Goal: Transaction & Acquisition: Purchase product/service

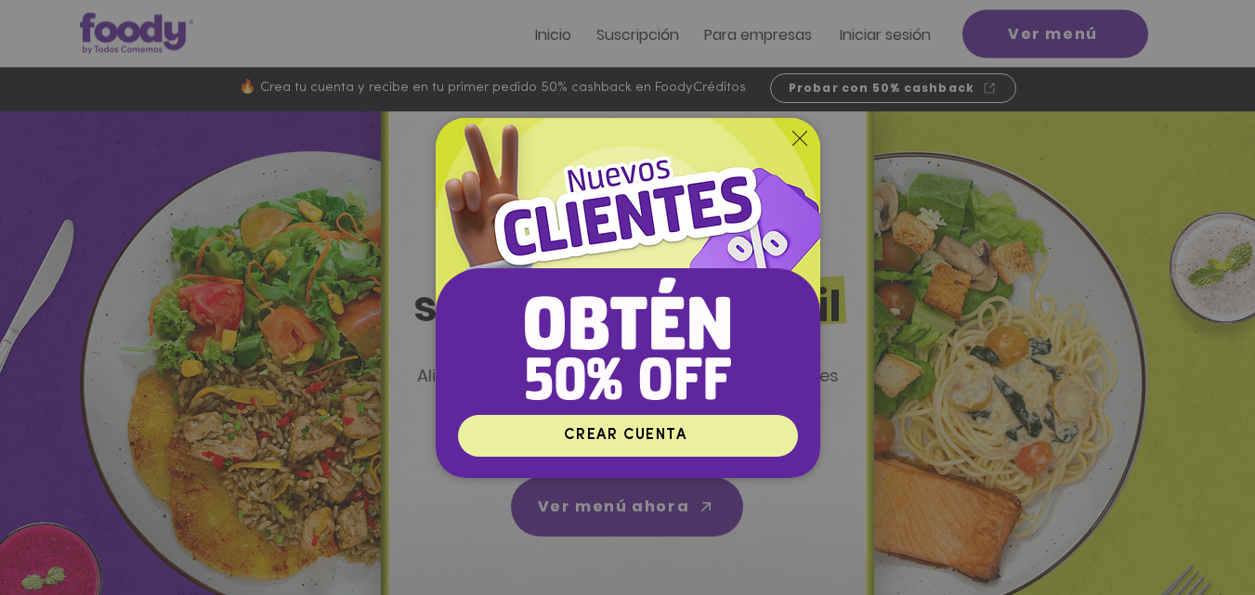
click at [622, 438] on span "CREAR CUENTA" at bounding box center [625, 435] width 123 height 15
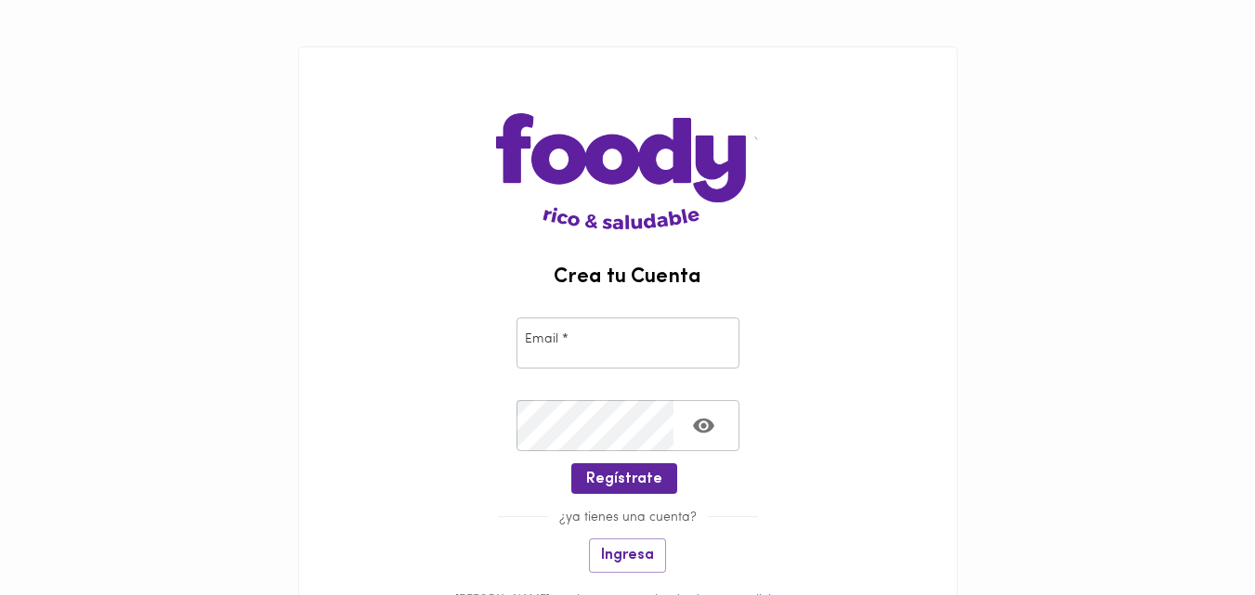
click at [595, 351] on input "email" at bounding box center [628, 343] width 223 height 51
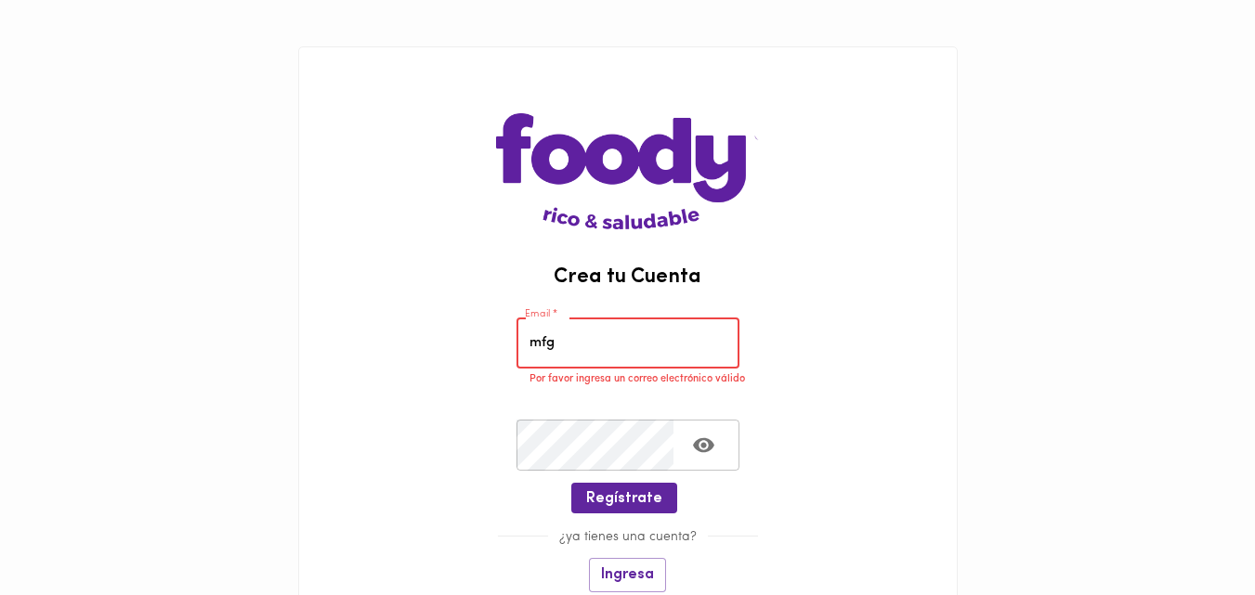
type input "mfggarcia1@hotmail.com"
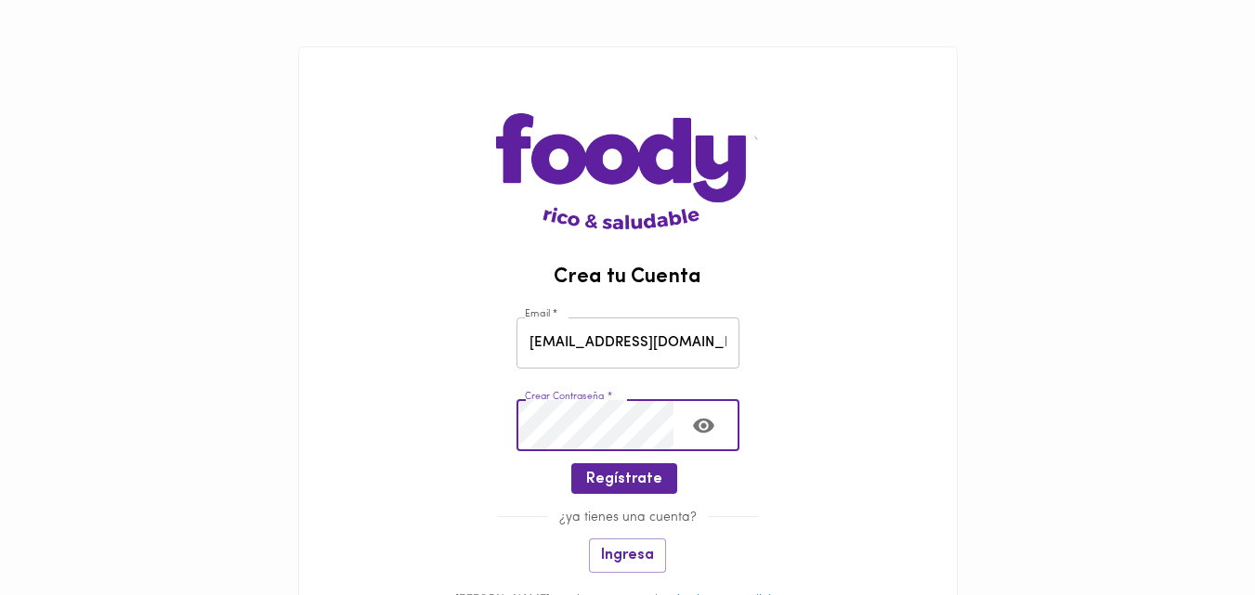
click at [712, 426] on icon "Toggle password visibility" at bounding box center [703, 426] width 21 height 15
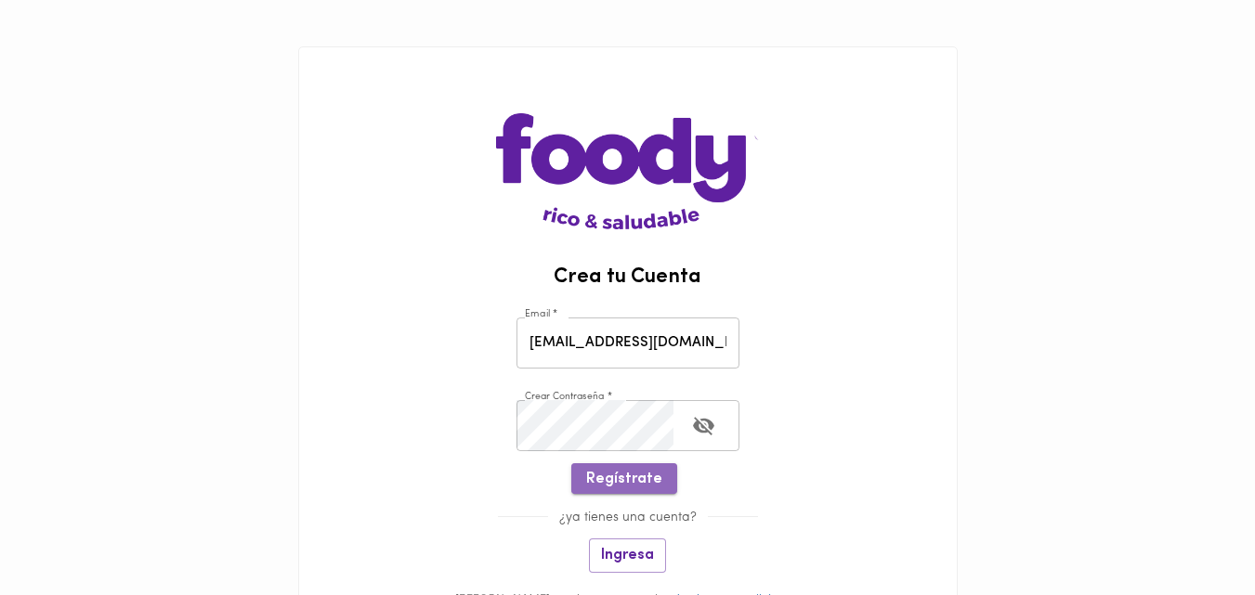
click at [653, 478] on span "Regístrate" at bounding box center [624, 480] width 76 height 18
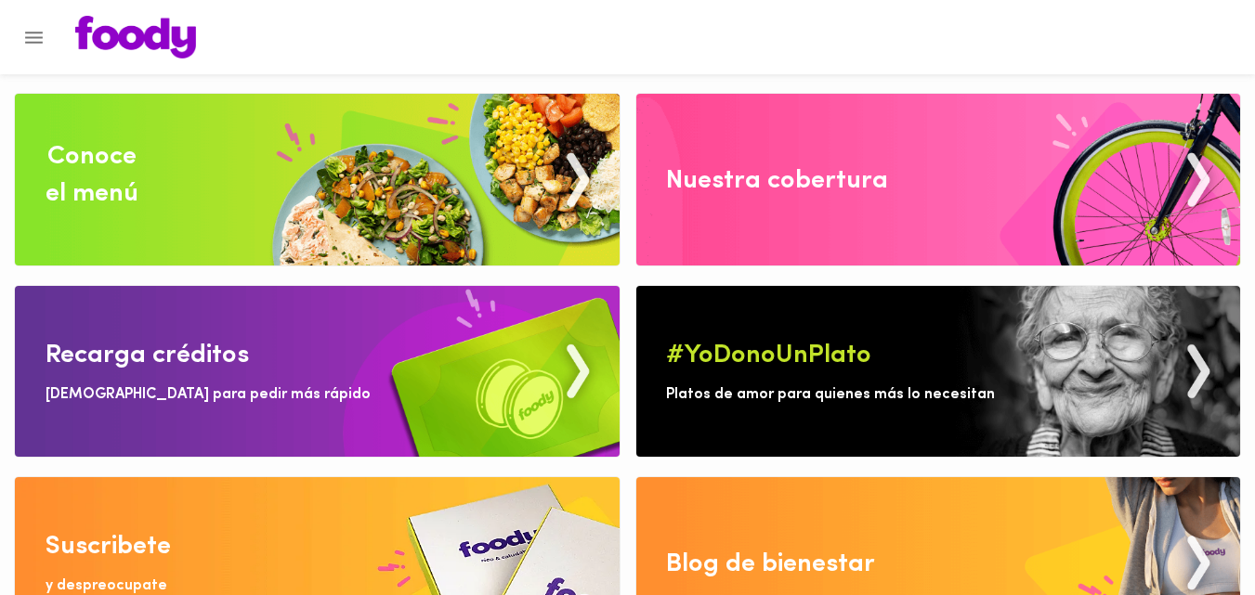
click at [737, 207] on img at bounding box center [938, 180] width 605 height 172
click at [371, 214] on img at bounding box center [317, 180] width 605 height 172
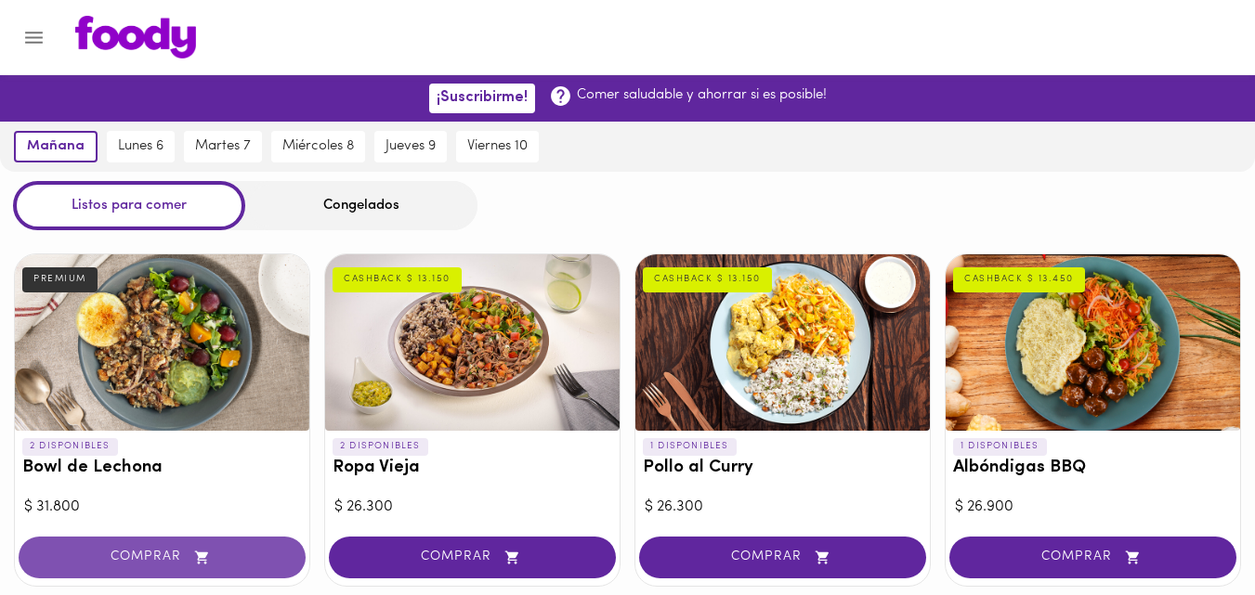
click at [132, 550] on span "COMPRAR" at bounding box center [162, 558] width 241 height 16
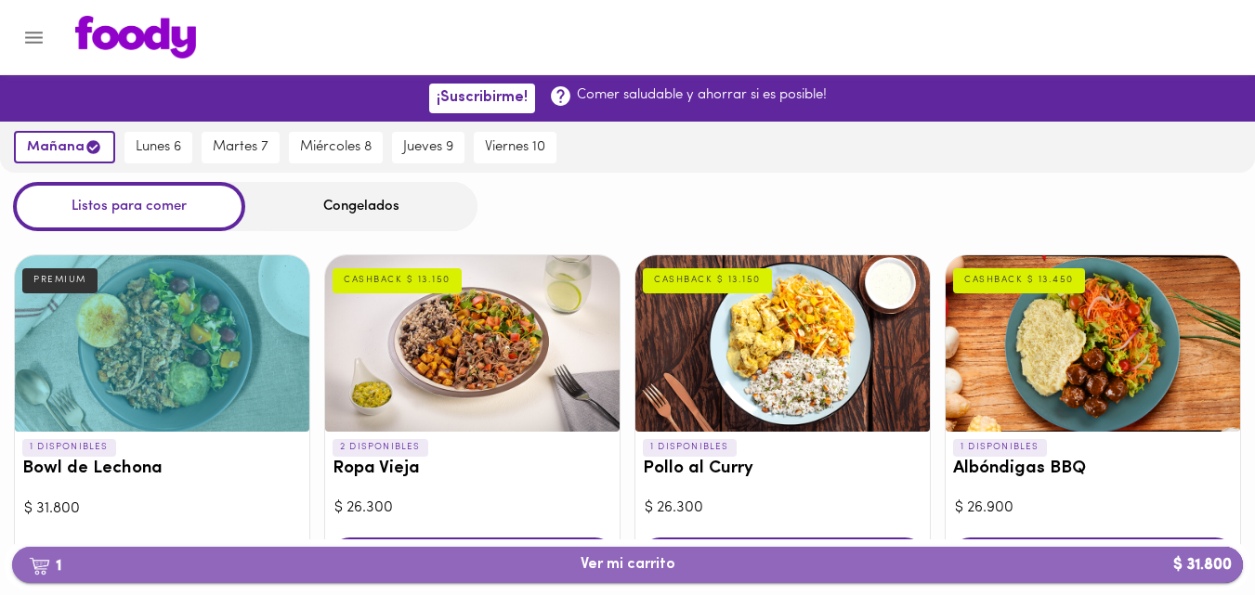
click at [705, 562] on span "1 Ver mi carrito $ 31.800" at bounding box center [627, 565] width 1201 height 18
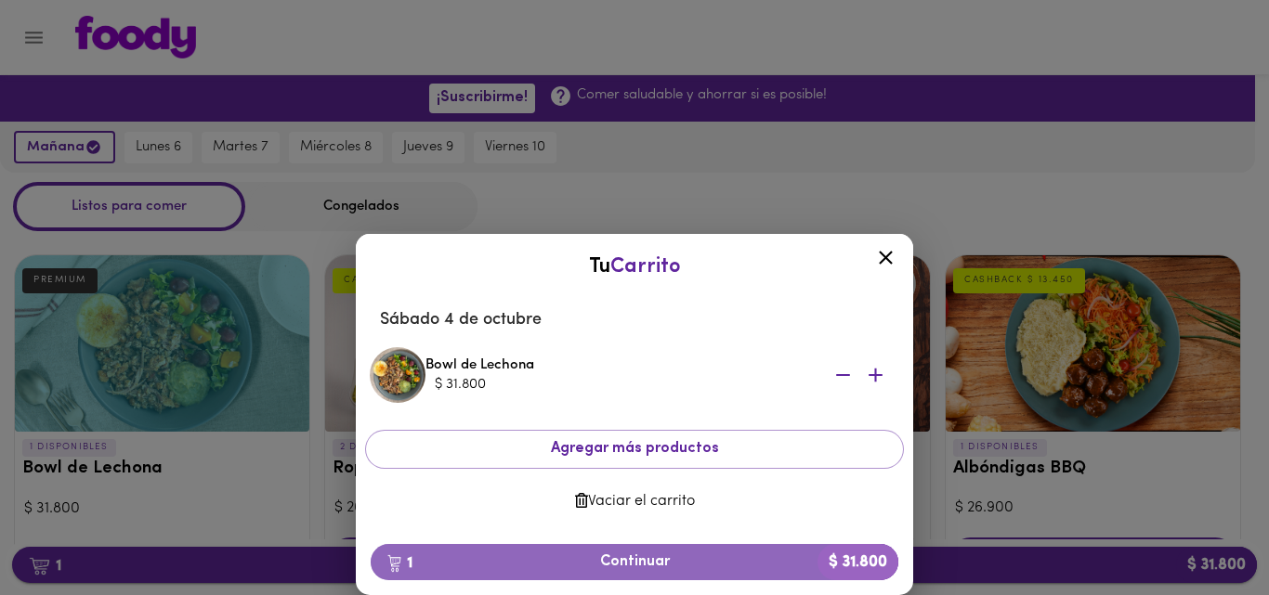
click at [705, 562] on span "1 Continuar $ 31.800" at bounding box center [635, 563] width 498 height 18
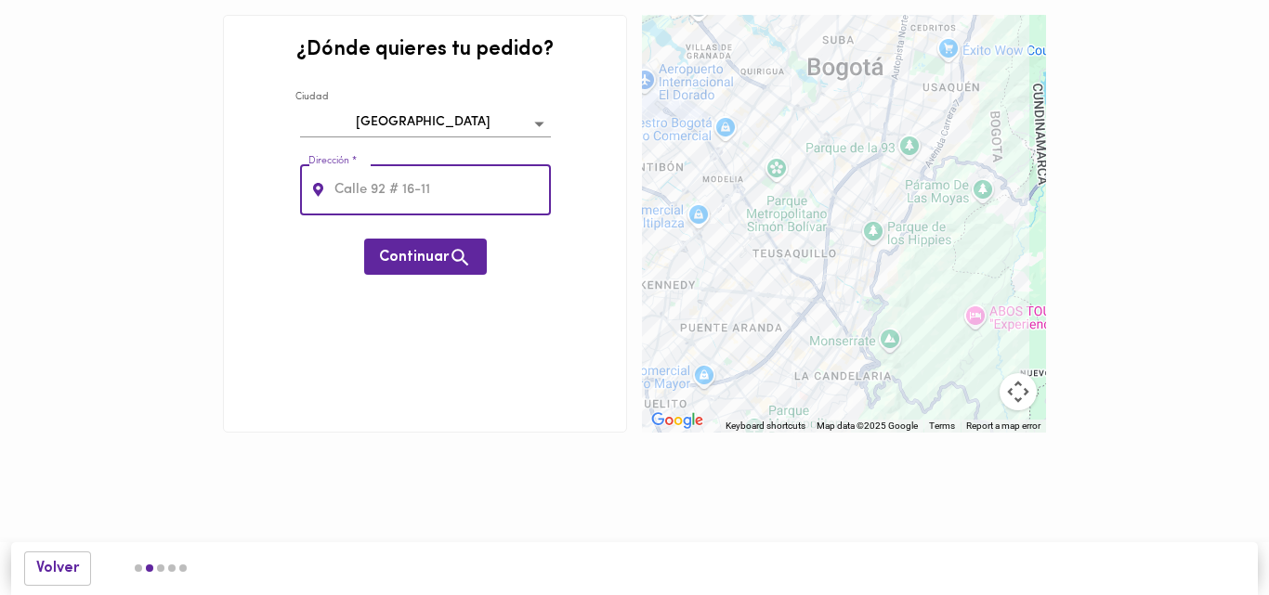
type input "L"
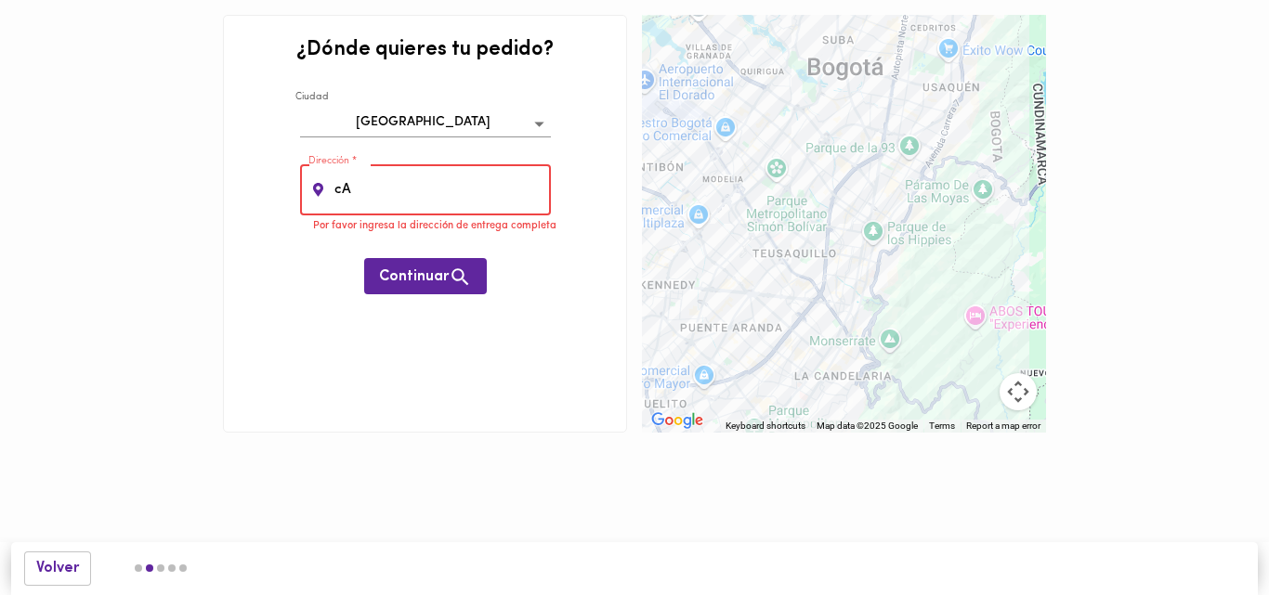
type input "c"
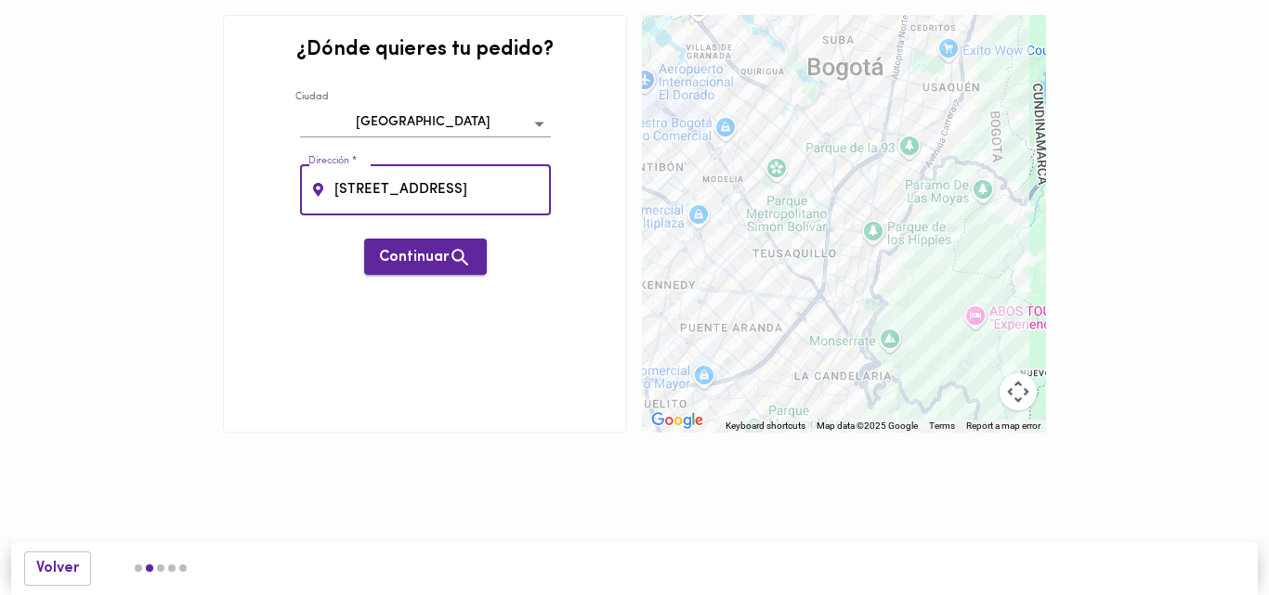
type input "[STREET_ADDRESS]"
click at [441, 256] on span "Continuar" at bounding box center [425, 257] width 93 height 23
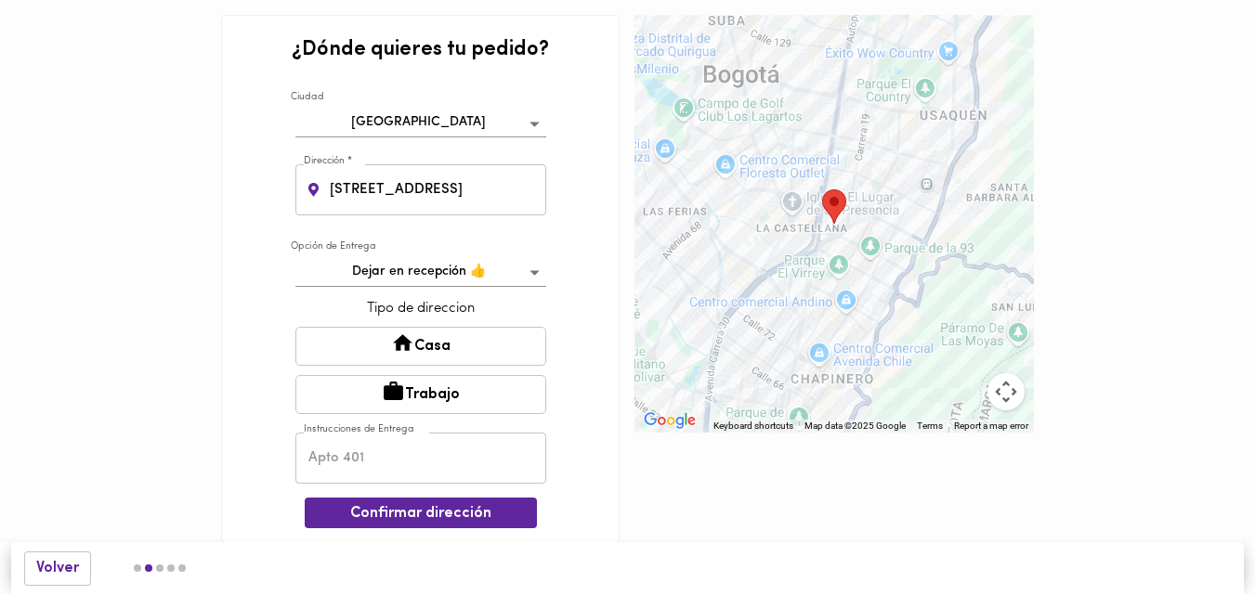
click at [478, 340] on button "Casa" at bounding box center [420, 346] width 251 height 39
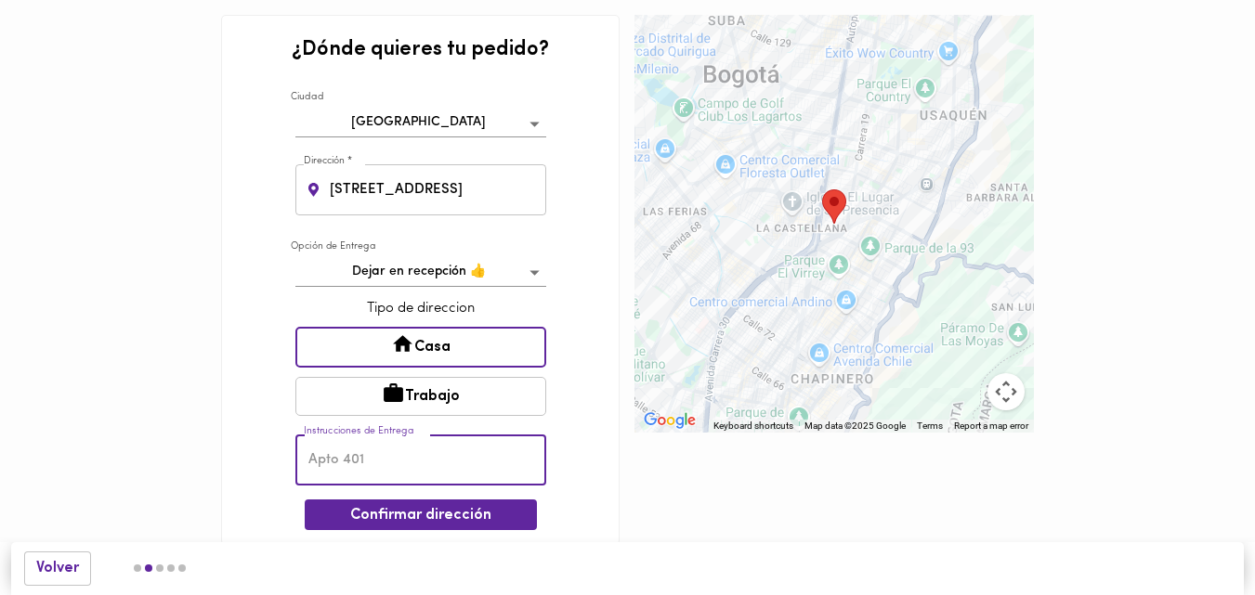
click at [444, 462] on input "text" at bounding box center [420, 460] width 251 height 51
type input "Edificio Casa Chico"
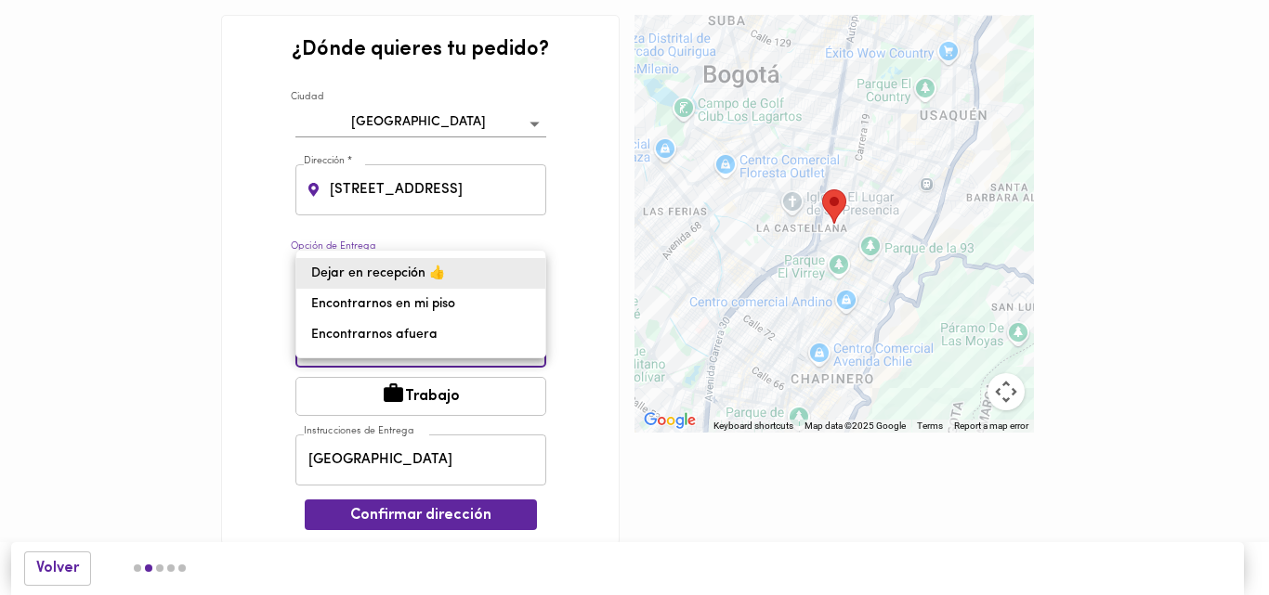
click at [528, 278] on body "0cAFcWeA67HK9LeO07WLiAMtvYzaFSHVkWM2Vzcmj-nKclhxCWrZX-P2mRMIZtPKNh_oPl4CeDwRpPK…" at bounding box center [634, 300] width 1269 height 601
click at [505, 276] on li "Dejar en recepción 👍" at bounding box center [420, 273] width 249 height 31
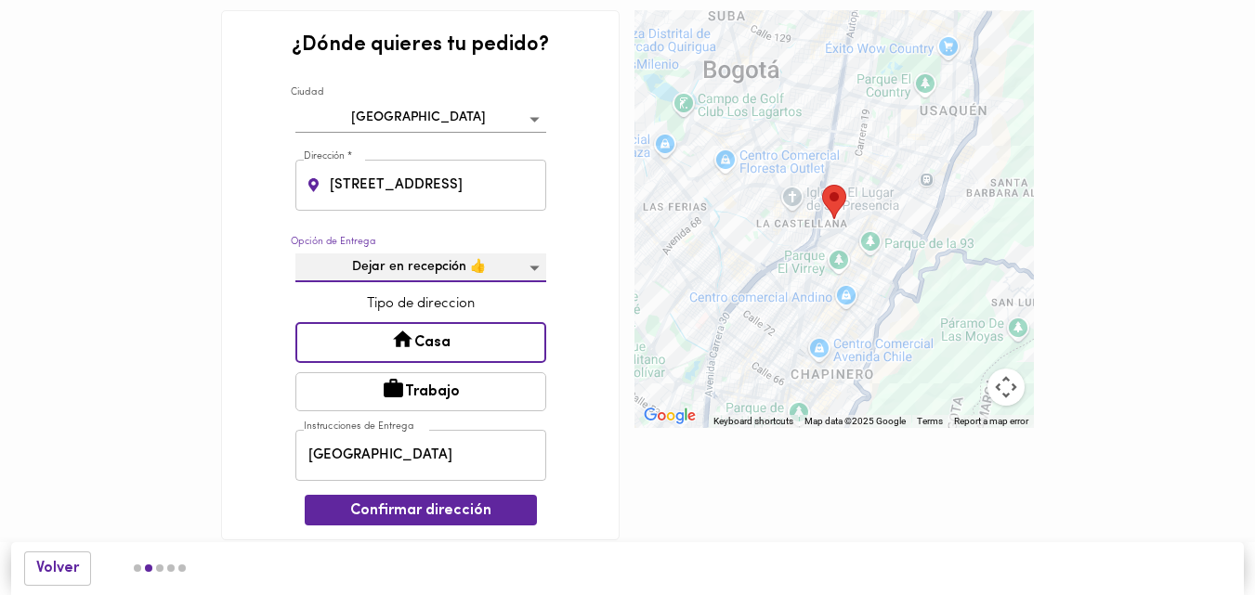
scroll to position [6, 0]
click at [822, 184] on area "Tu dirección" at bounding box center [822, 184] width 0 height 0
click at [504, 515] on span "Confirmar dirección" at bounding box center [421, 511] width 203 height 18
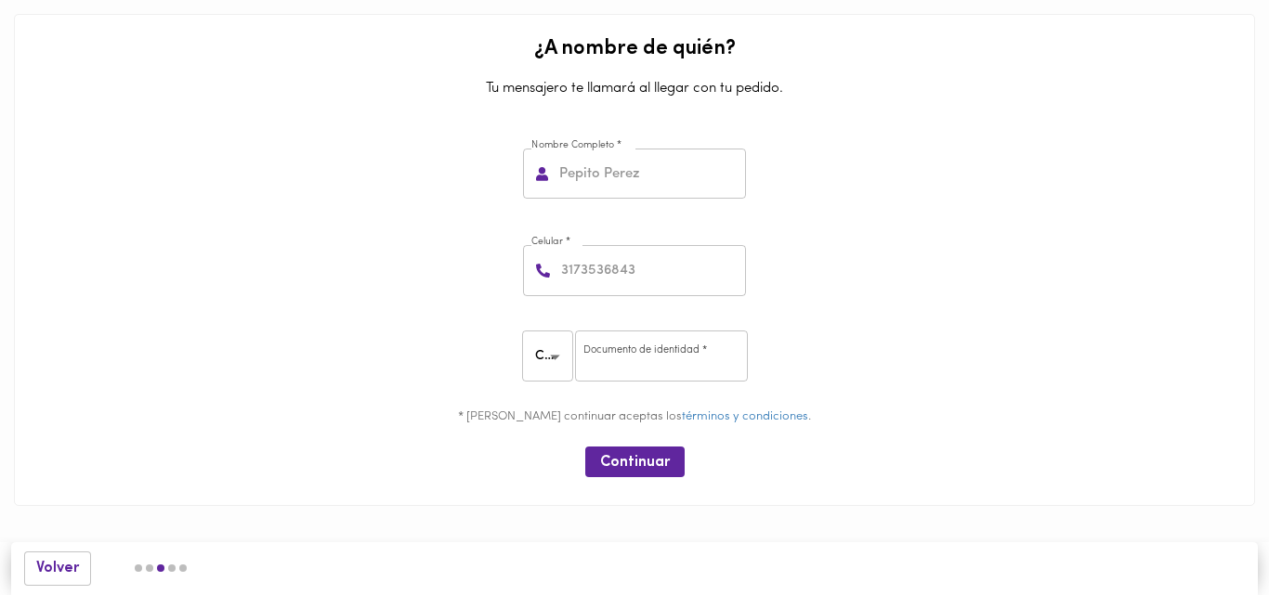
click at [660, 176] on input "text" at bounding box center [651, 174] width 190 height 51
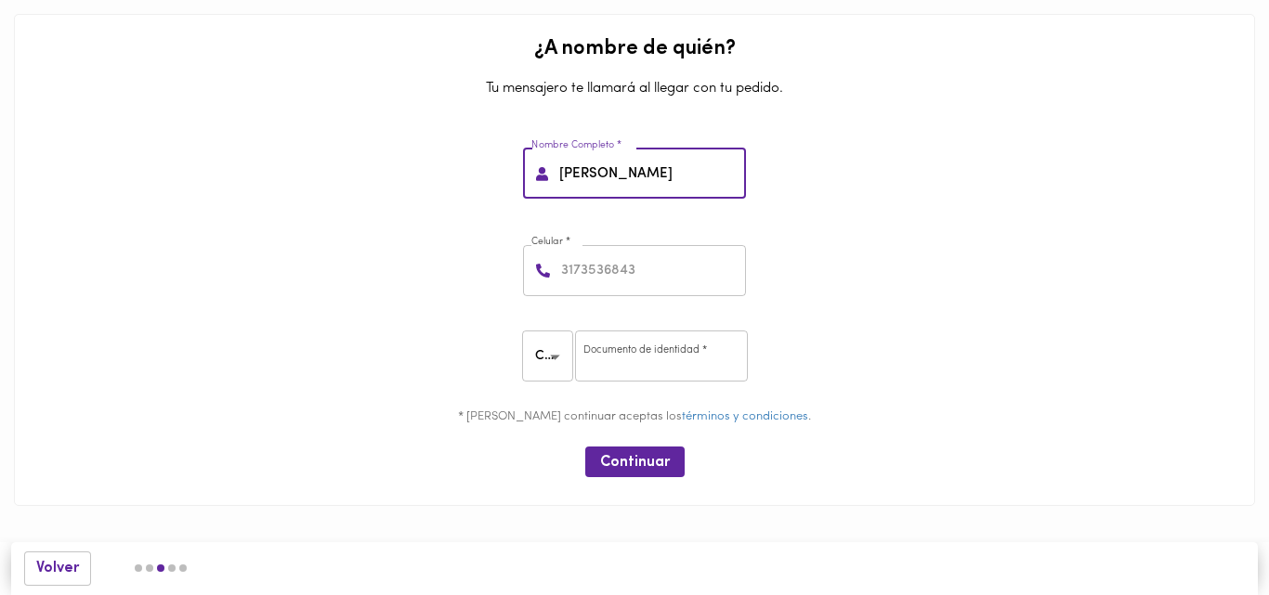
type input "Maria Fernanda Garcia"
click at [638, 277] on input "number" at bounding box center [651, 270] width 189 height 51
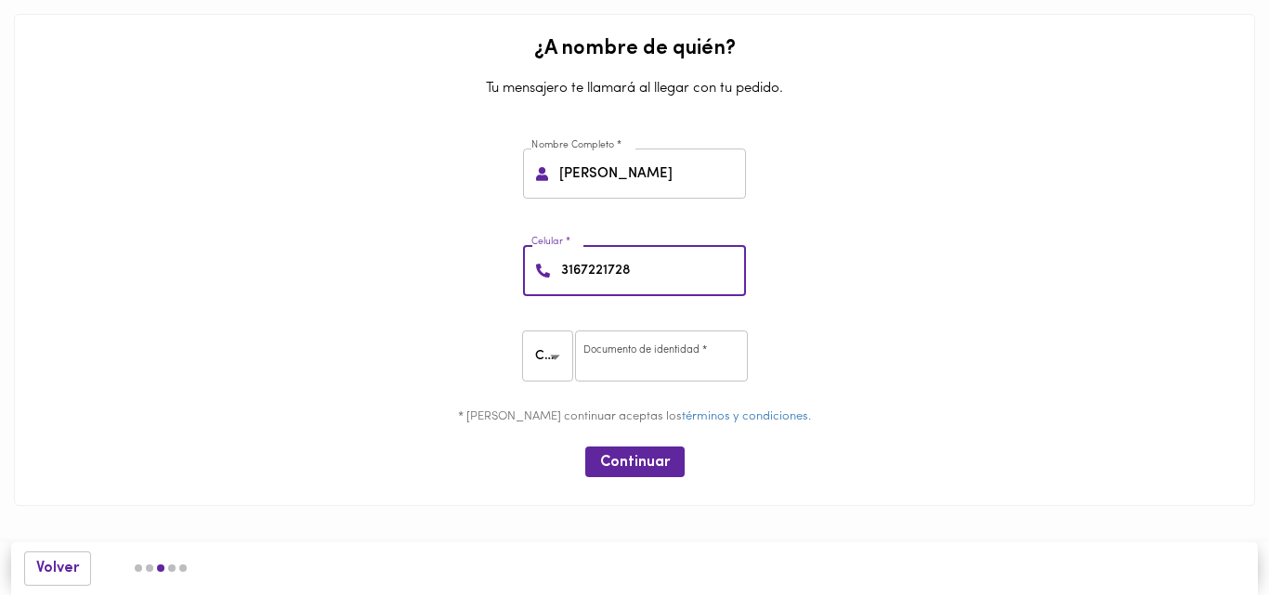
type input "3167221728"
click at [635, 353] on input "number" at bounding box center [661, 356] width 173 height 51
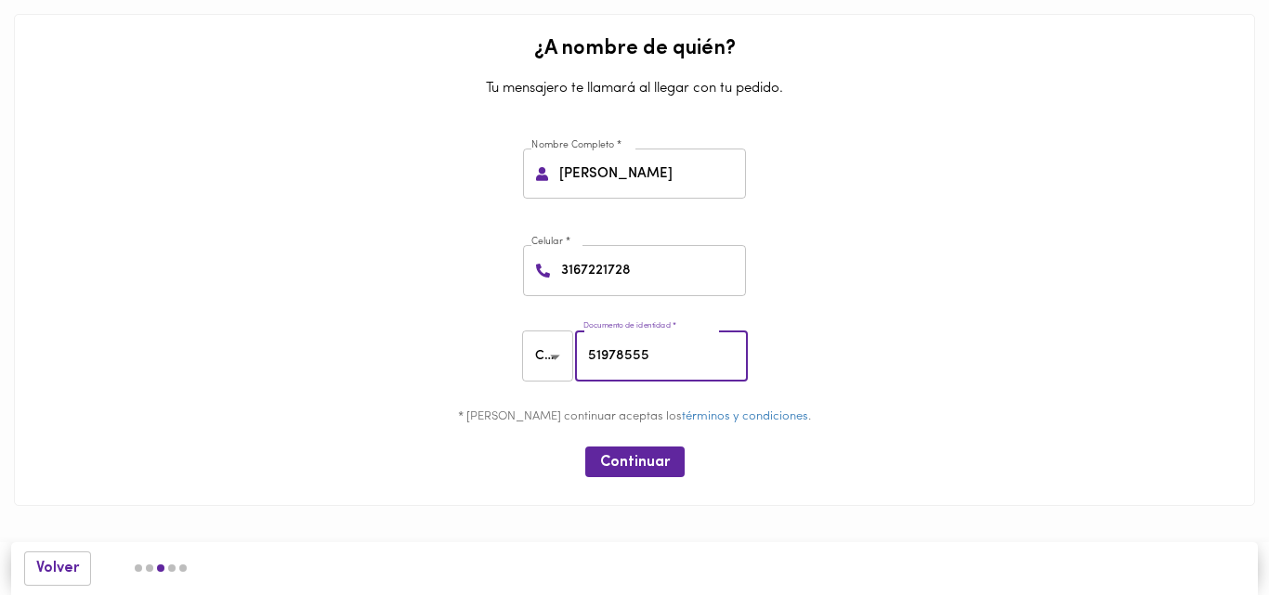
type input "51978555"
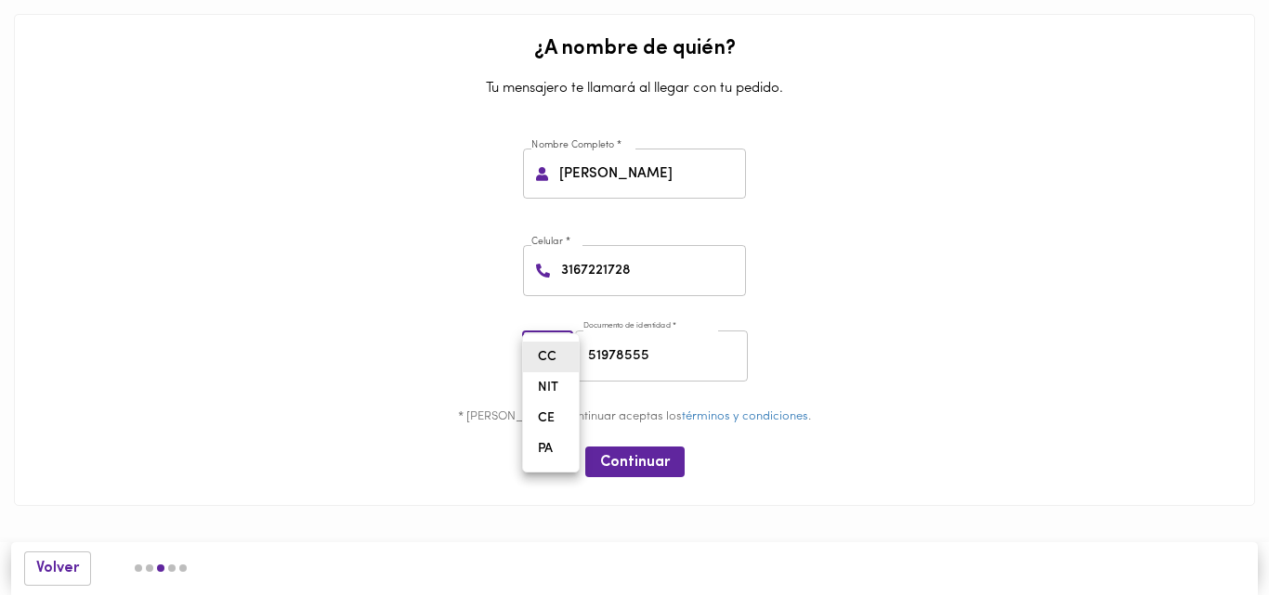
click at [561, 353] on body "0cAFcWeA67HK9LeO07WLiAMtvYzaFSHVkWM2Vzcmj-nKclhxCWrZX-P2mRMIZtPKNh_oPl4CeDwRpPK…" at bounding box center [634, 281] width 1269 height 562
click at [557, 360] on li "CC" at bounding box center [551, 357] width 56 height 31
click at [644, 454] on span "Continuar" at bounding box center [635, 463] width 70 height 18
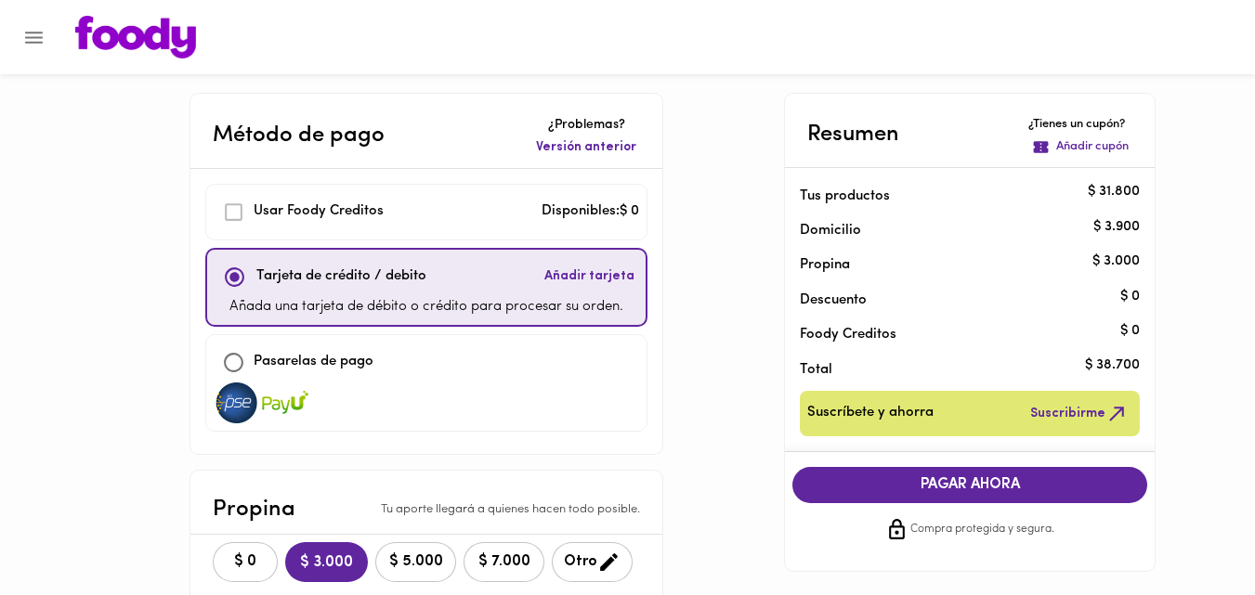
click at [241, 365] on input "checkbox" at bounding box center [234, 363] width 40 height 40
checkbox input "true"
checkbox input "false"
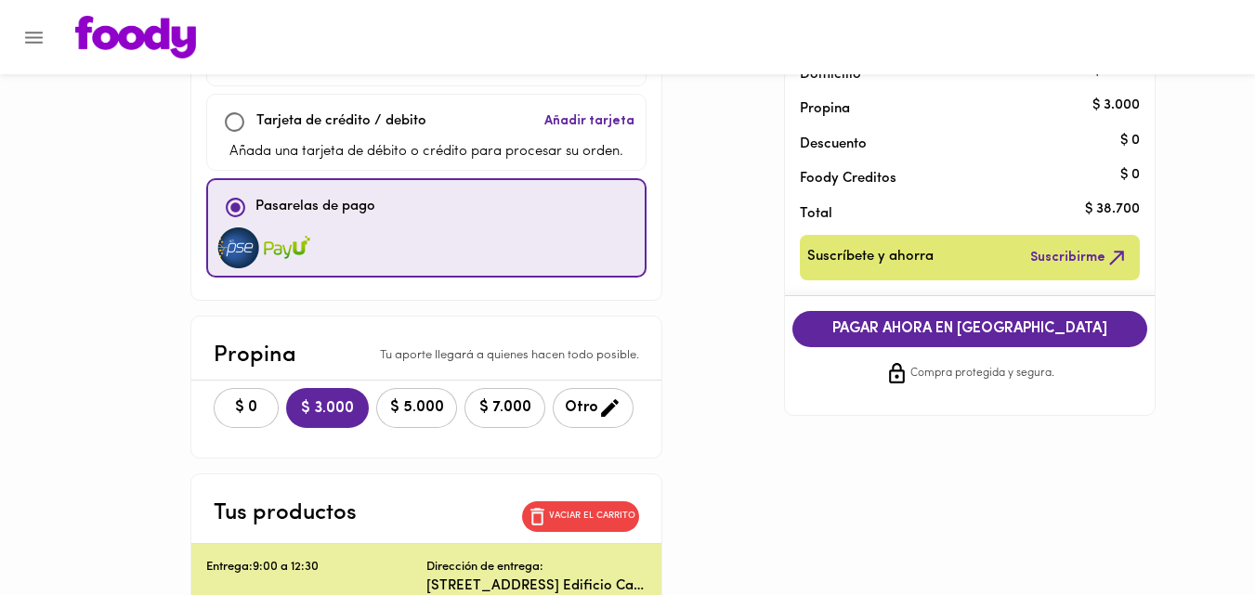
scroll to position [98, 0]
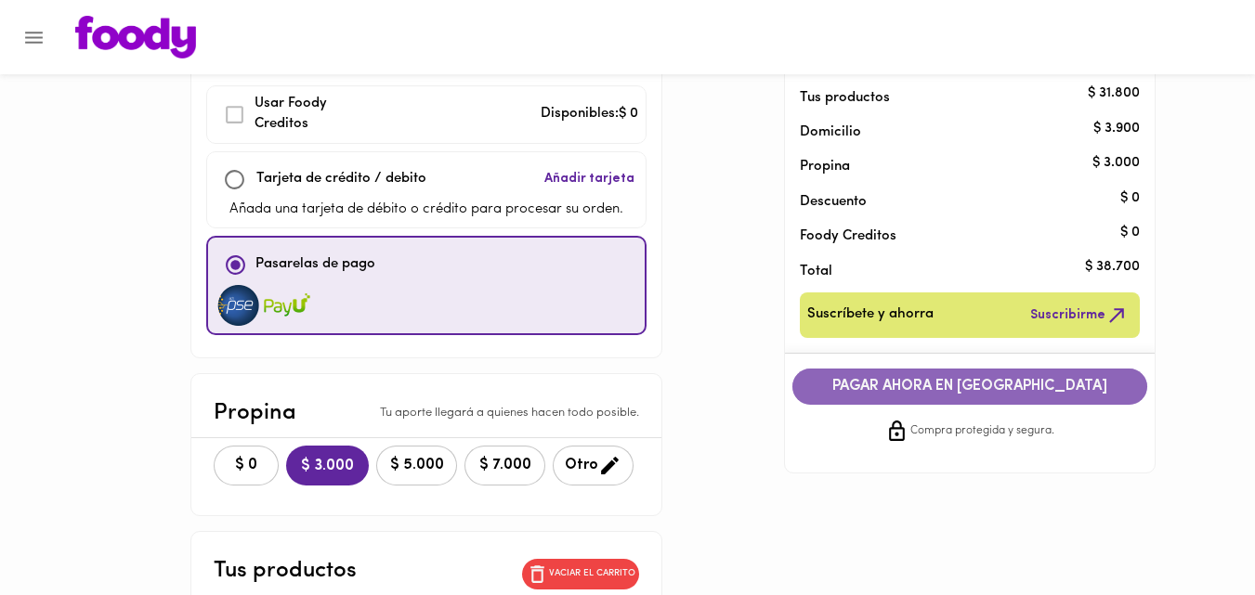
click at [985, 385] on span "PAGAR AHORA EN PASARELA" at bounding box center [970, 387] width 318 height 18
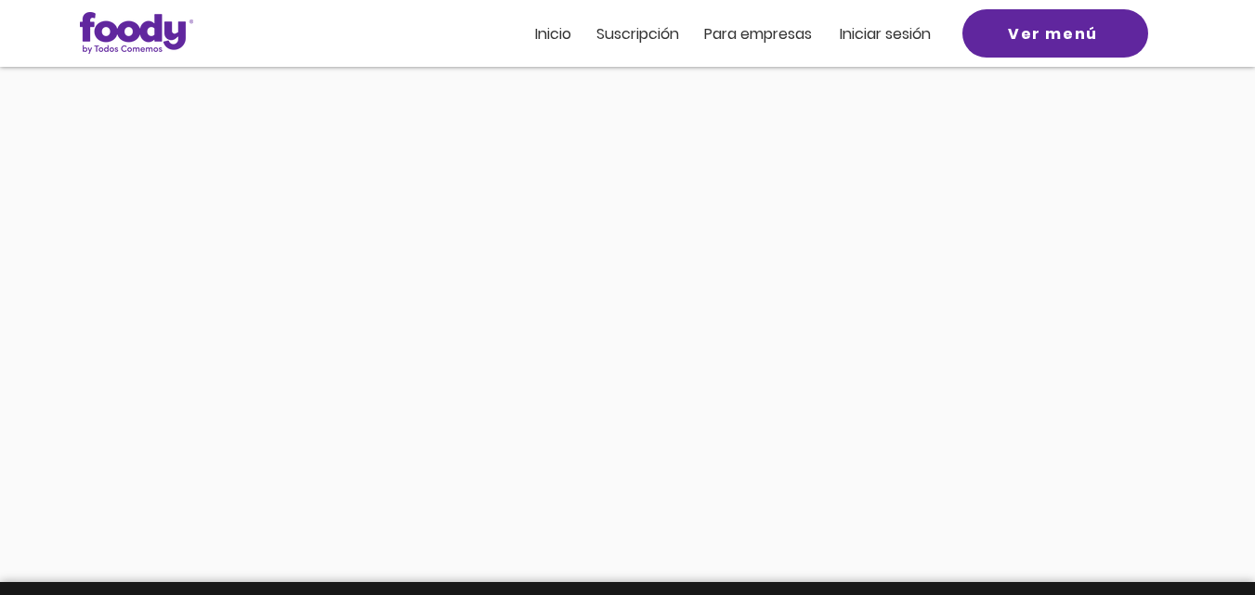
scroll to position [372, 0]
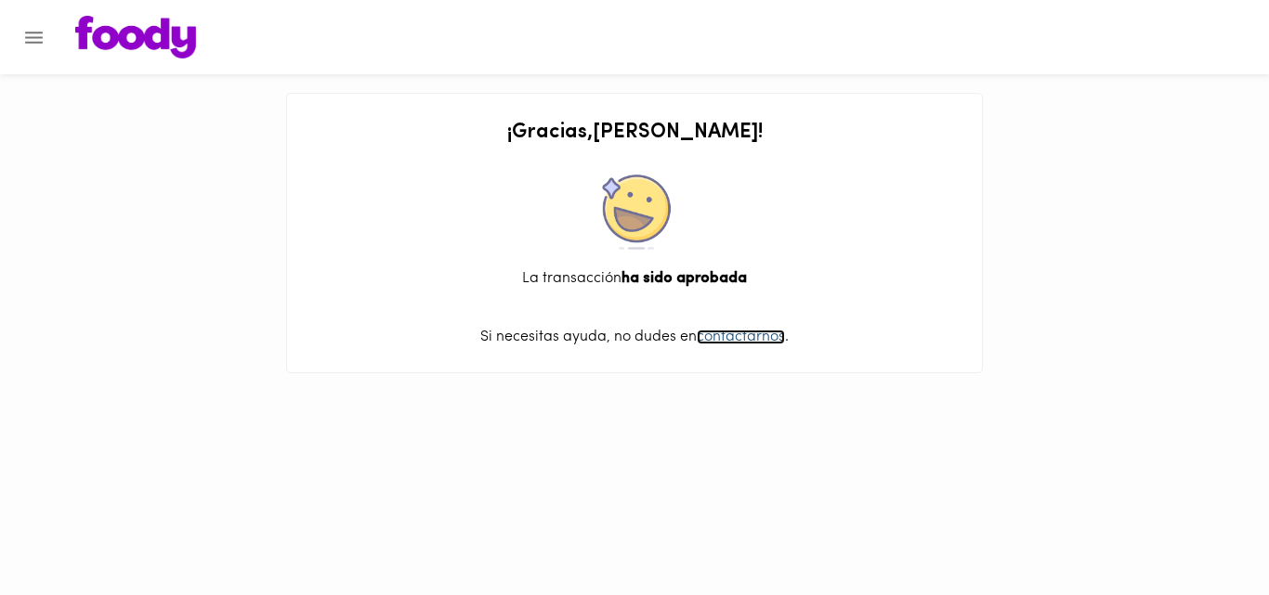
click at [761, 344] on link "contactarnos" at bounding box center [741, 337] width 88 height 15
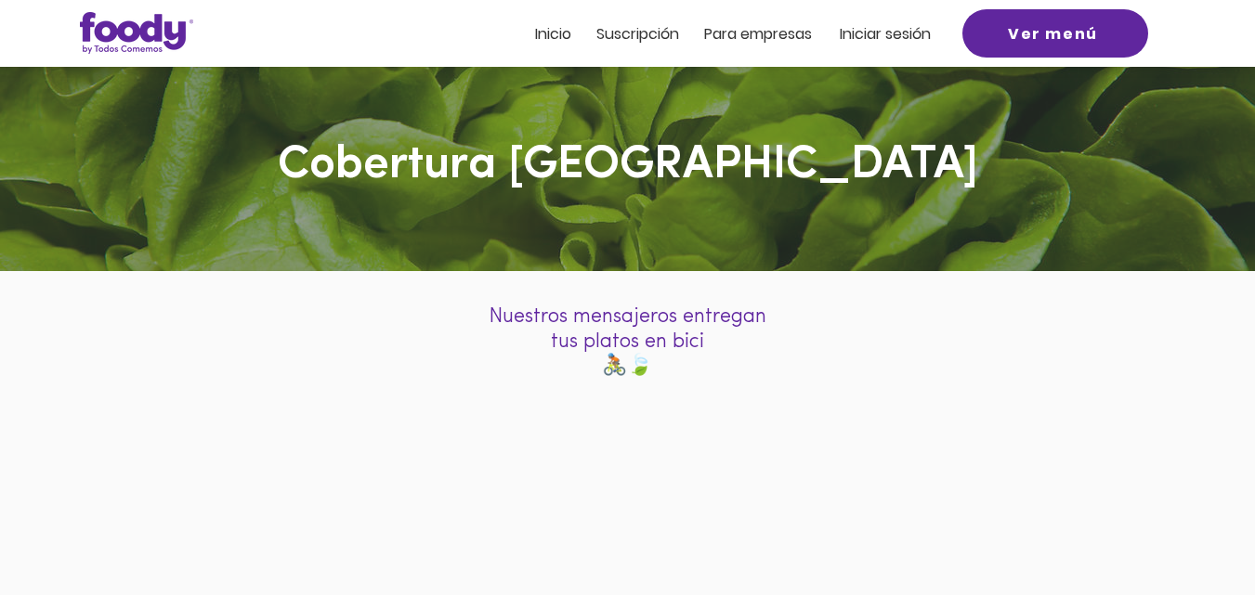
click at [897, 23] on h2 "Iniciar sesión" at bounding box center [890, 32] width 101 height 20
click at [896, 33] on span "Iniciar sesión" at bounding box center [885, 33] width 91 height 21
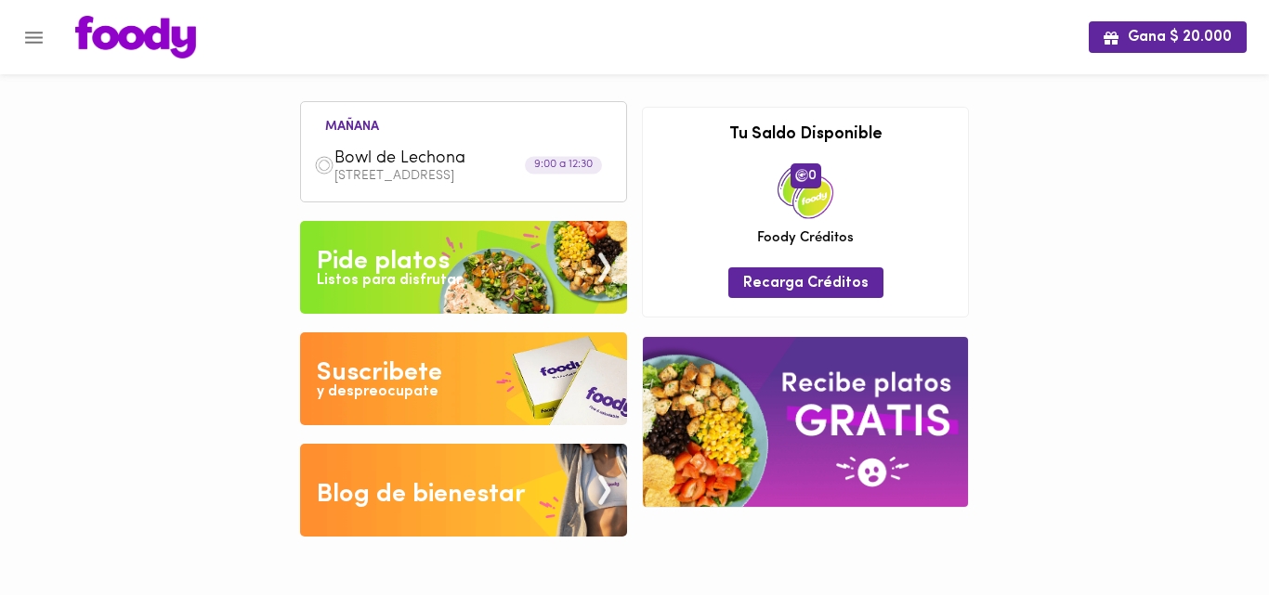
click at [487, 141] on div "Bowl de Lechona [STREET_ADDRESS]" at bounding box center [463, 165] width 307 height 53
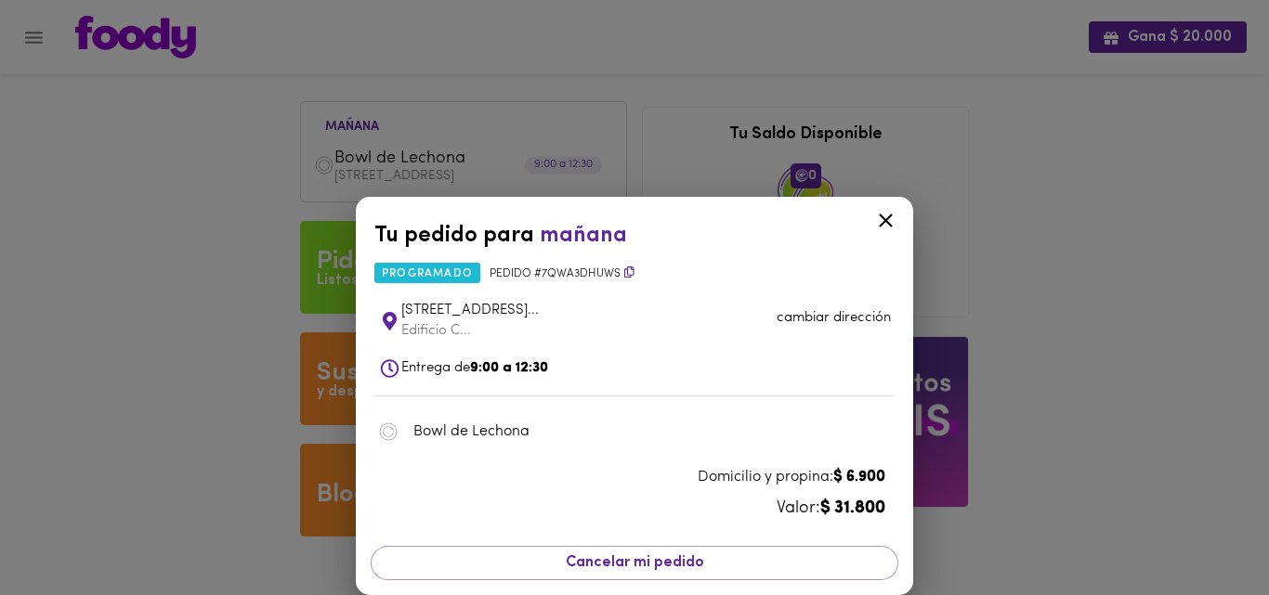
click at [882, 220] on icon at bounding box center [885, 220] width 23 height 23
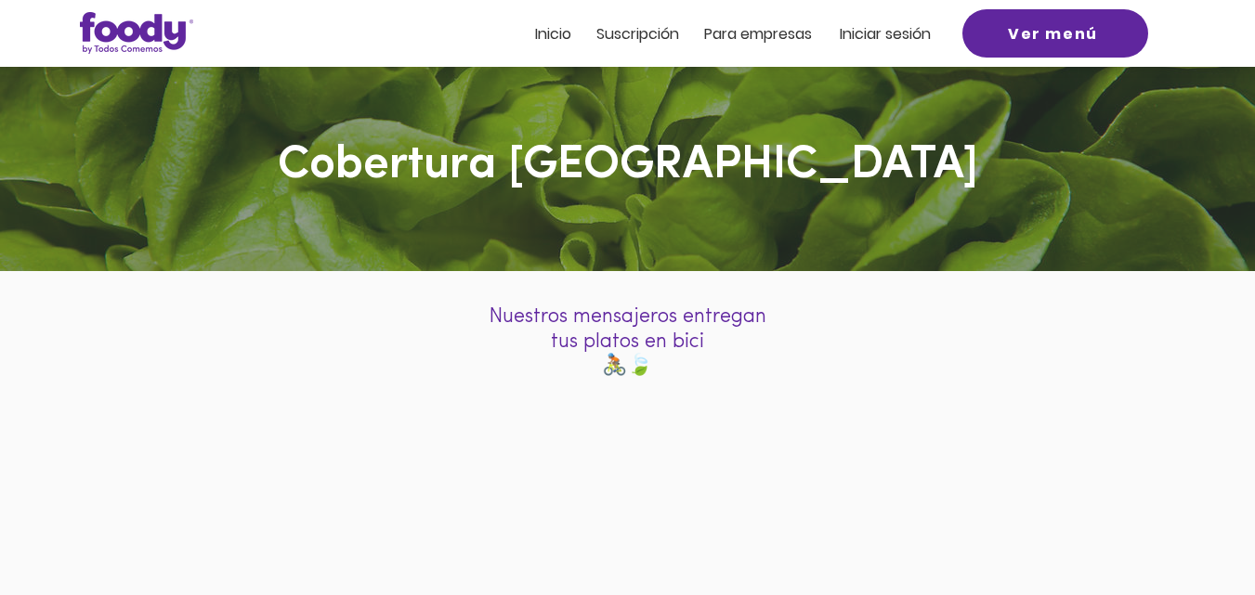
click at [882, 34] on span "Iniciar sesión" at bounding box center [885, 33] width 91 height 21
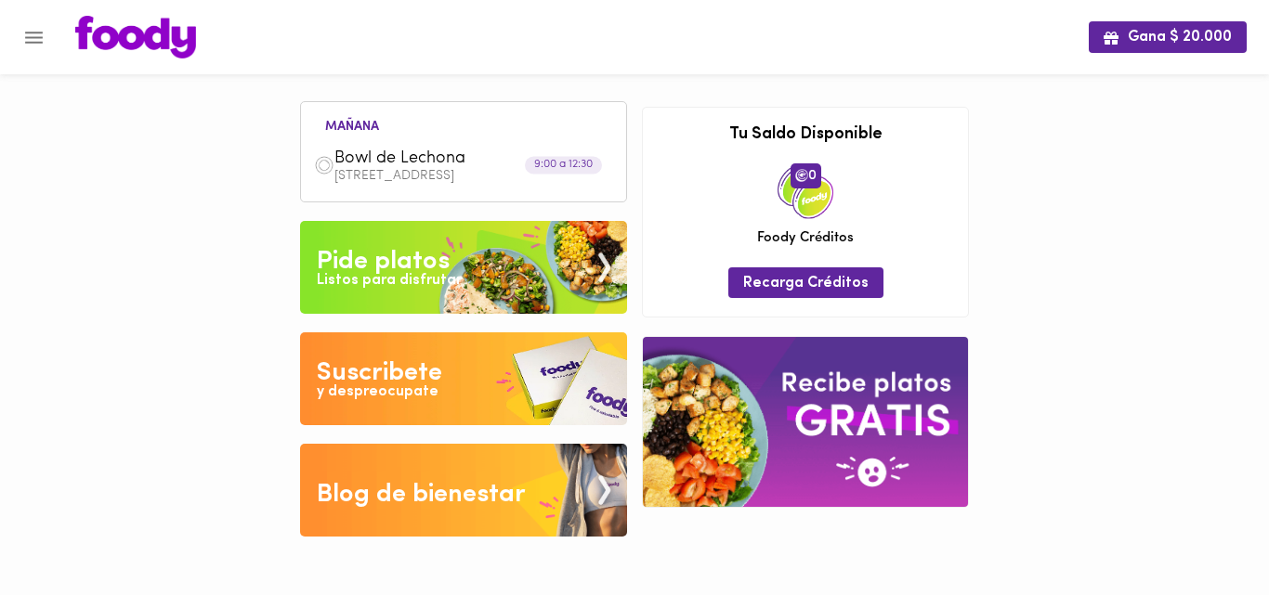
click at [494, 164] on span "Bowl de Lechona" at bounding box center [441, 159] width 214 height 21
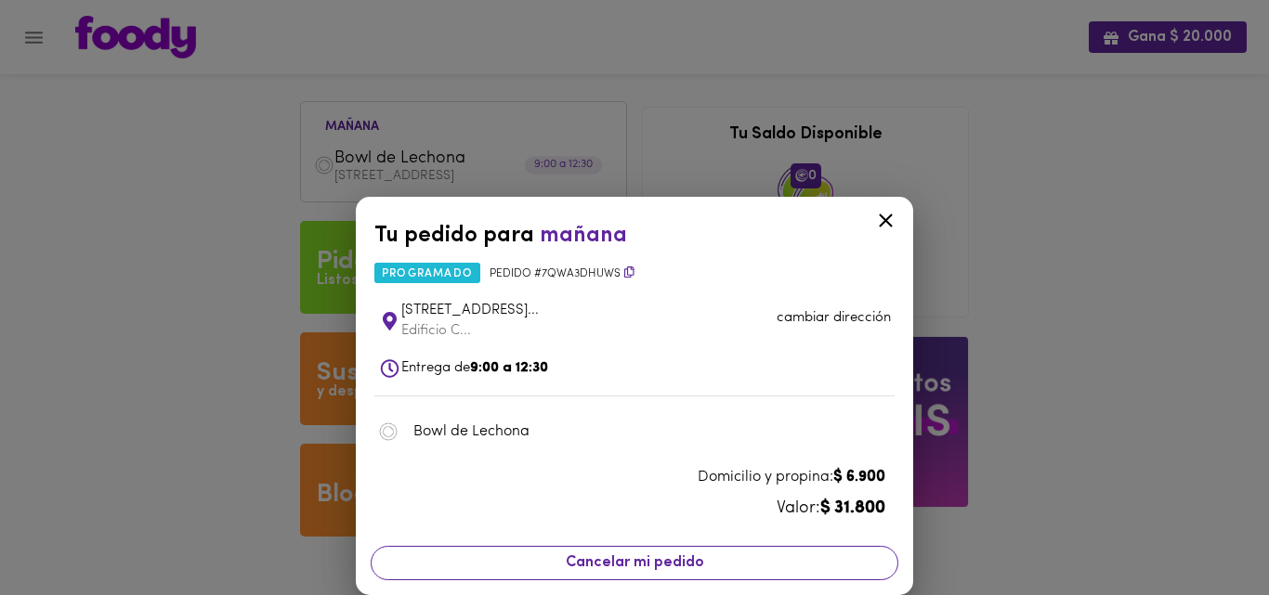
click at [656, 567] on span "Cancelar mi pedido" at bounding box center [635, 564] width 504 height 18
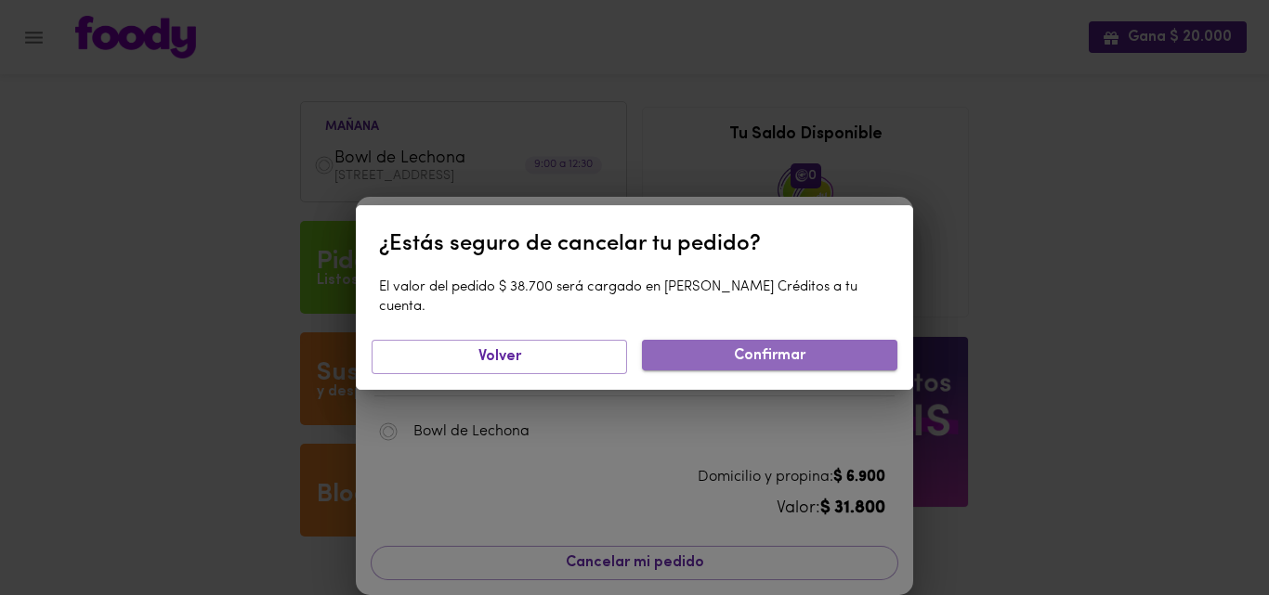
click at [746, 347] on span "Confirmar" at bounding box center [770, 356] width 226 height 18
